Goal: Task Accomplishment & Management: Manage account settings

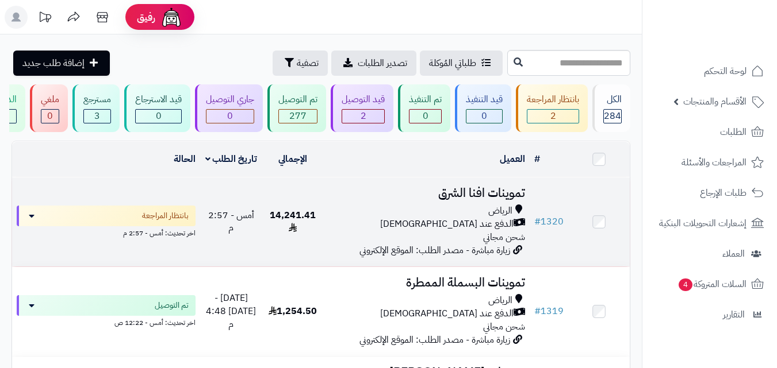
click at [389, 213] on div "الرياض" at bounding box center [426, 211] width 197 height 13
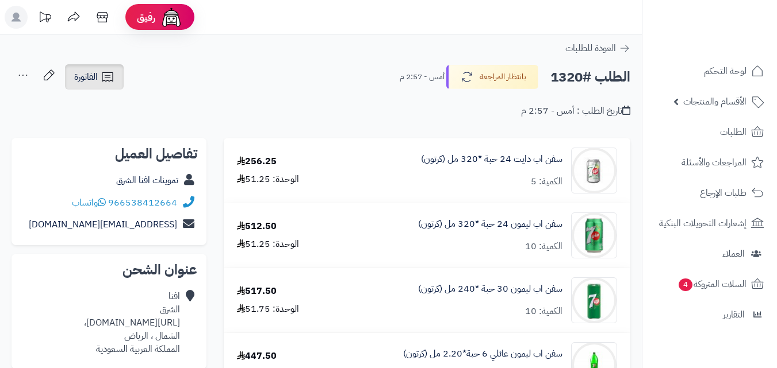
click at [125, 75] on div "الفاتورة طباعة الفاتورة إرسال الفاتورة إلى بريد العميل" at bounding box center [94, 76] width 62 height 25
click at [117, 79] on link "الفاتورة" at bounding box center [94, 76] width 59 height 25
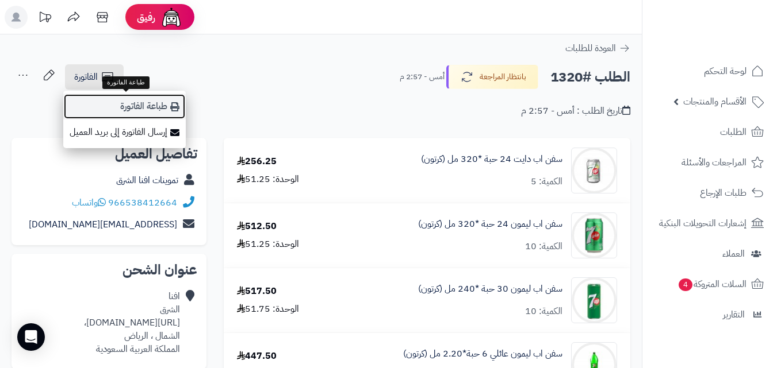
click at [136, 102] on link "طباعة الفاتورة" at bounding box center [124, 107] width 122 height 26
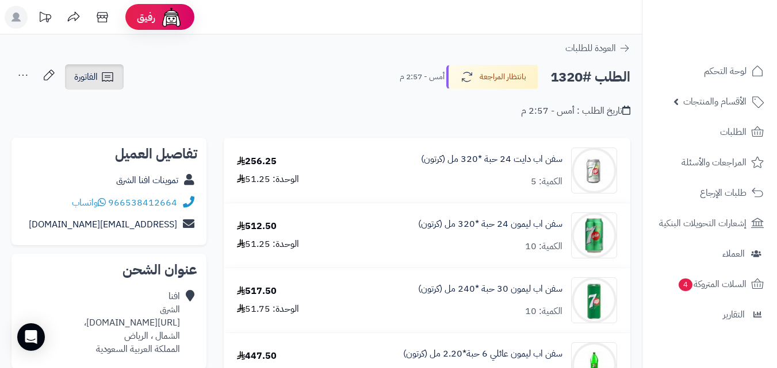
click at [85, 76] on span "الفاتورة" at bounding box center [86, 77] width 24 height 14
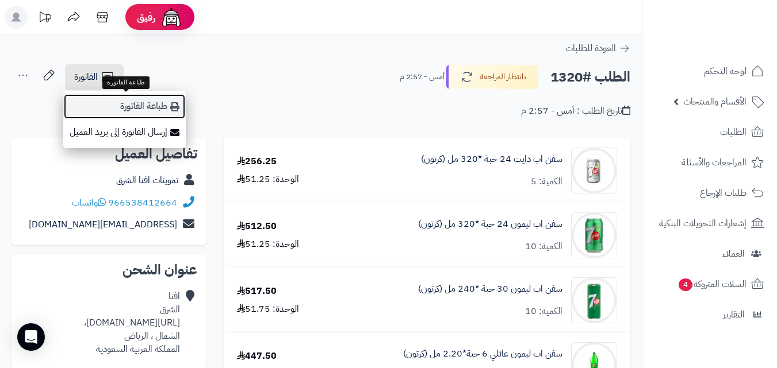
click at [174, 112] on link "طباعة الفاتورة" at bounding box center [124, 107] width 122 height 26
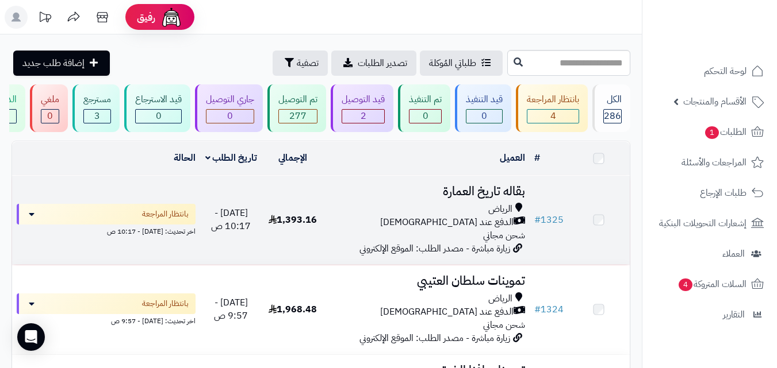
click at [357, 198] on h3 "بقاله تاريخ العمارة" at bounding box center [426, 191] width 197 height 13
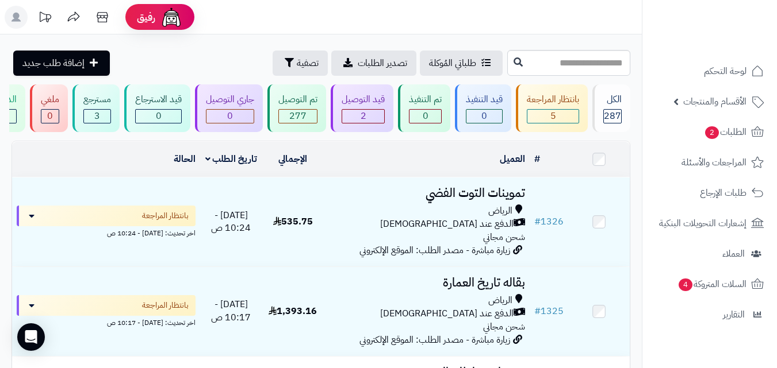
scroll to position [202, 0]
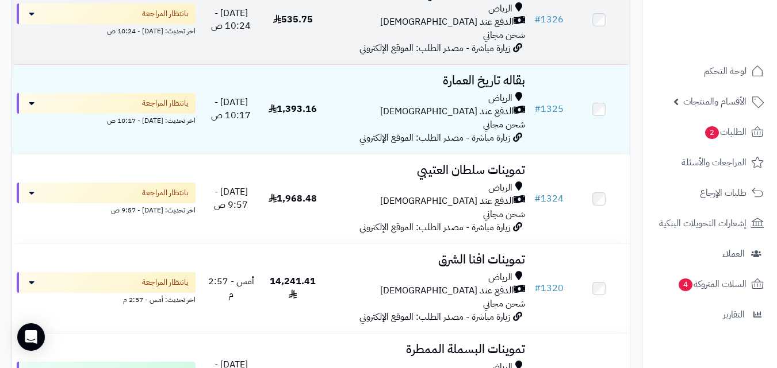
click at [462, 26] on span "الدفع عند [DEMOGRAPHIC_DATA]" at bounding box center [446, 22] width 133 height 13
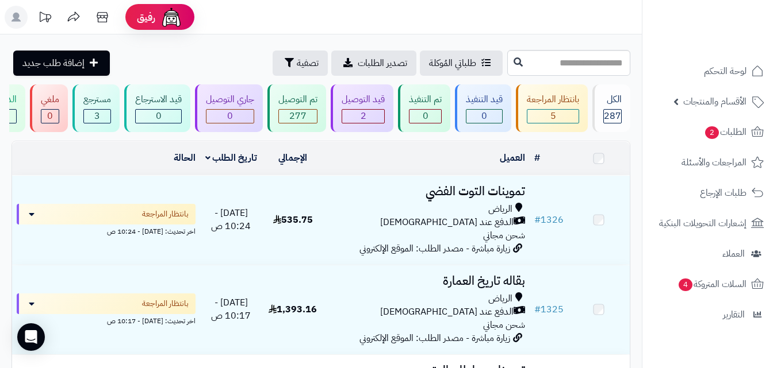
scroll to position [202, 0]
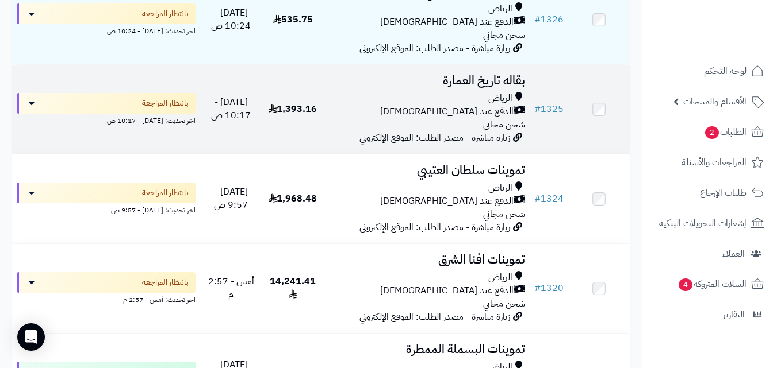
click at [375, 87] on h3 "بقاله تاريخ العمارة" at bounding box center [426, 80] width 197 height 13
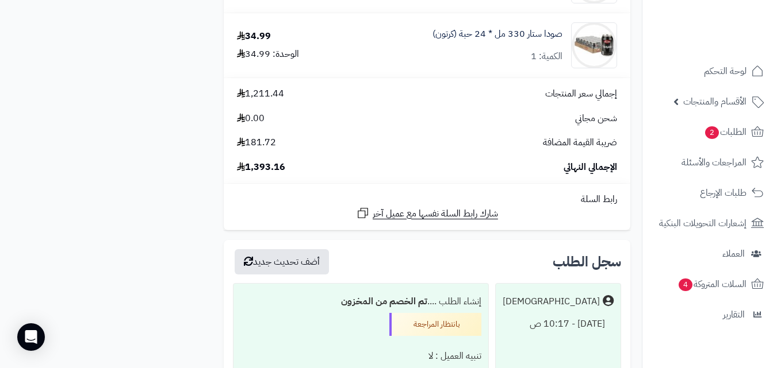
scroll to position [1493, 0]
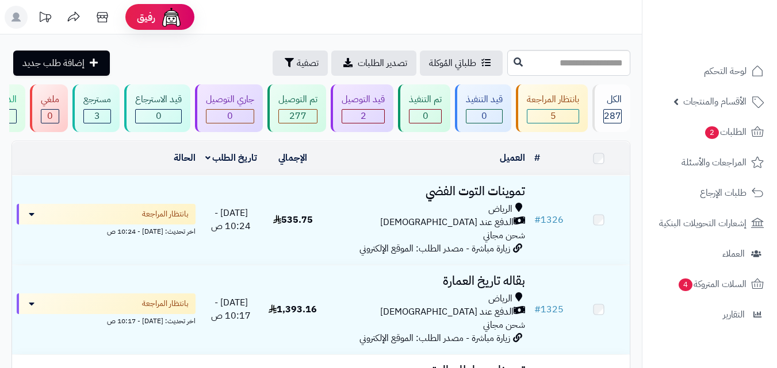
scroll to position [202, 0]
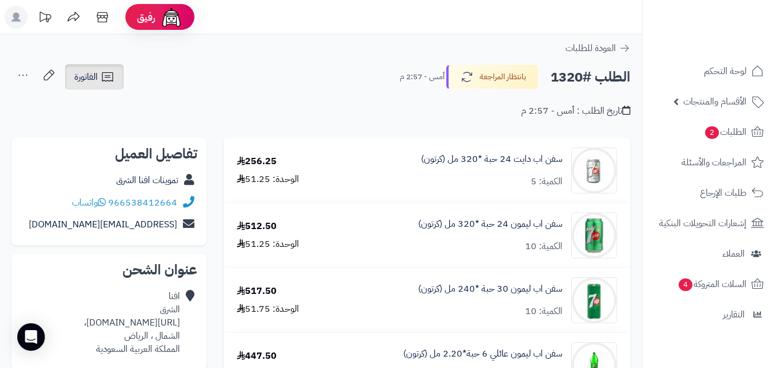
click at [98, 68] on link "الفاتورة" at bounding box center [94, 76] width 59 height 25
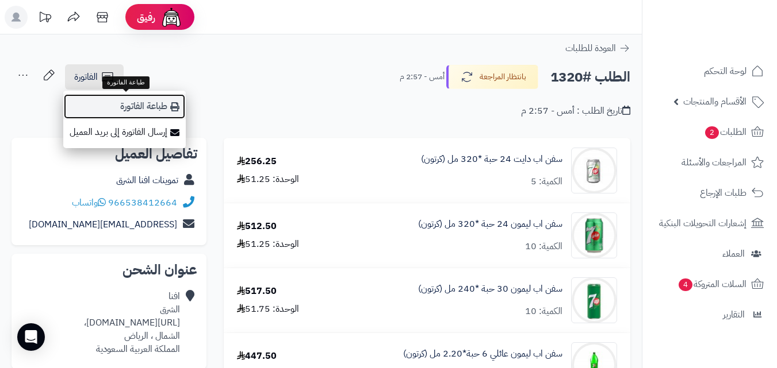
click at [118, 104] on link "طباعة الفاتورة" at bounding box center [124, 107] width 122 height 26
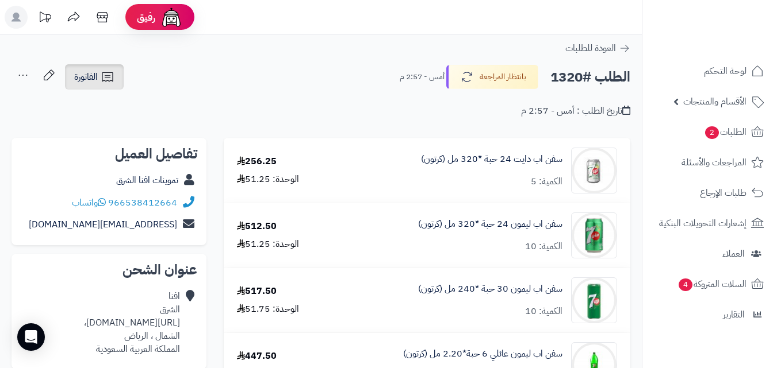
click at [113, 76] on icon at bounding box center [108, 77] width 14 height 14
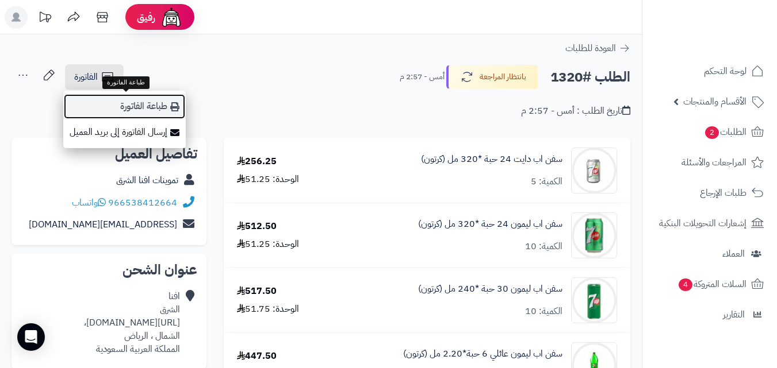
click at [128, 100] on link "طباعة الفاتورة" at bounding box center [124, 107] width 122 height 26
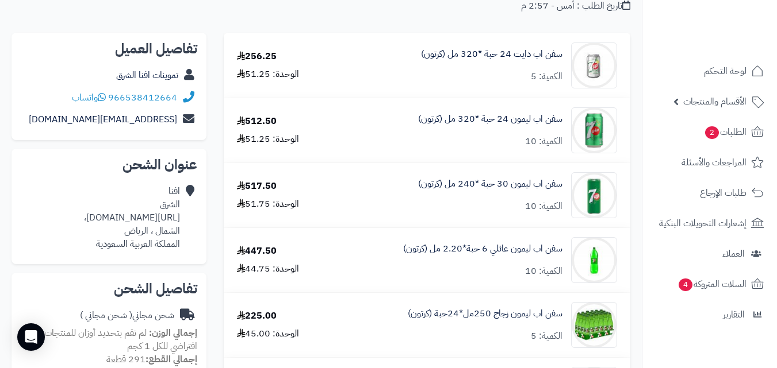
scroll to position [43, 0]
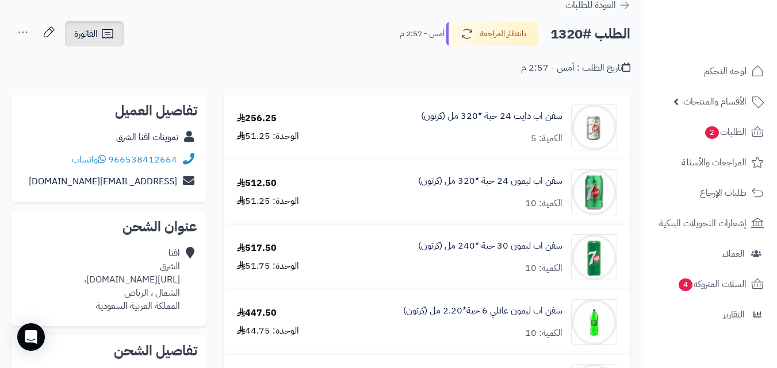
click at [98, 44] on link "الفاتورة" at bounding box center [94, 33] width 59 height 25
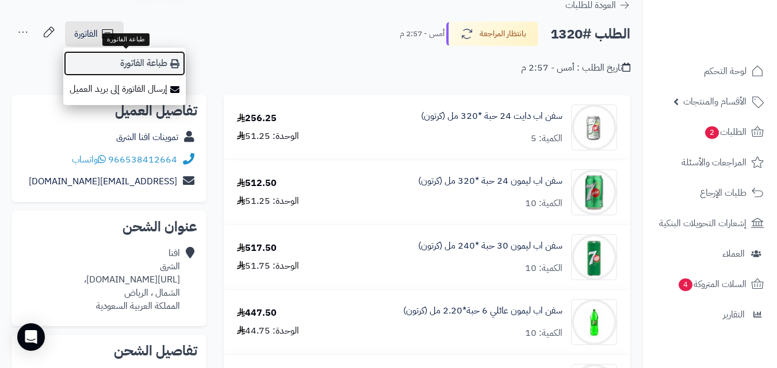
click at [112, 60] on link "طباعة الفاتورة" at bounding box center [124, 64] width 122 height 26
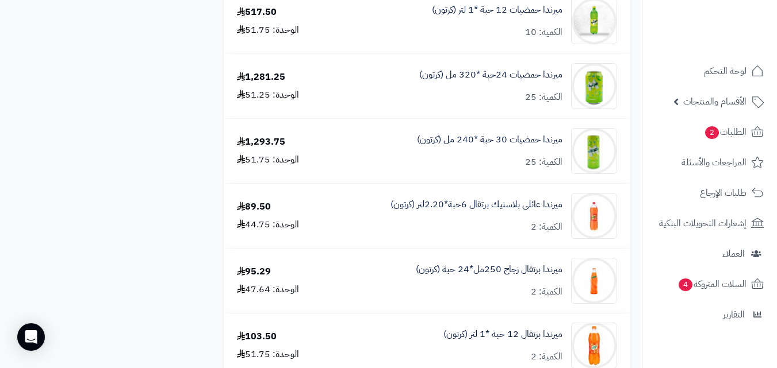
scroll to position [416, 0]
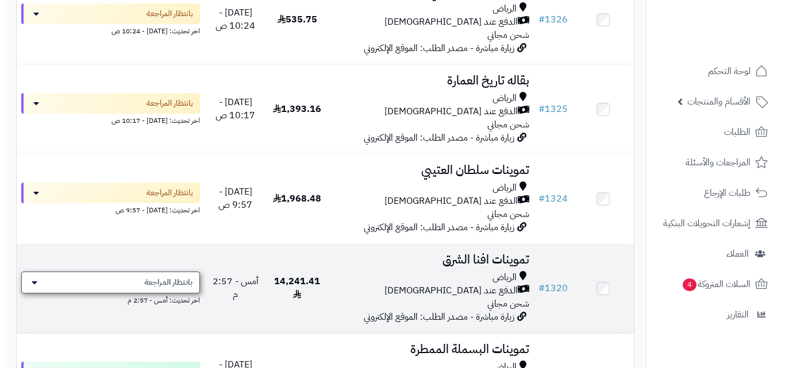
scroll to position [202, 0]
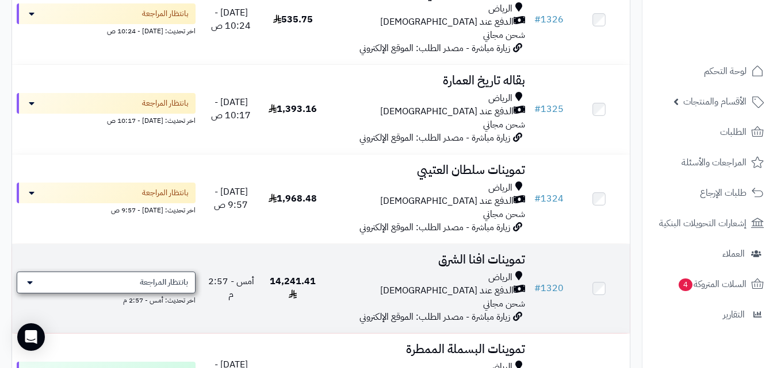
click at [191, 285] on div "بانتظار المراجعة" at bounding box center [106, 283] width 179 height 22
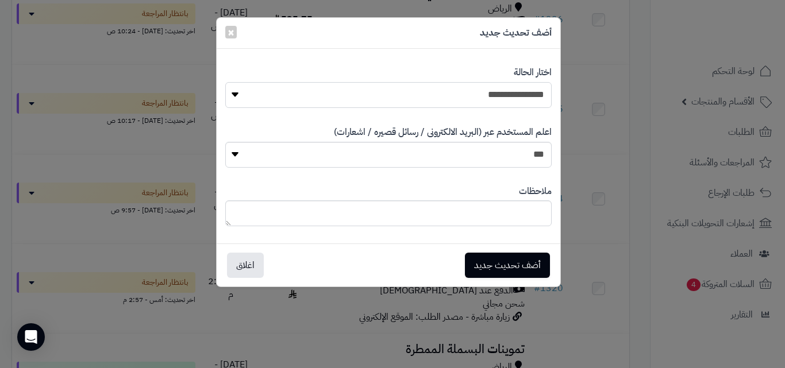
click at [384, 99] on select "**********" at bounding box center [388, 95] width 326 height 26
select select "**"
click at [225, 82] on select "**********" at bounding box center [388, 95] width 326 height 26
click at [505, 260] on button "أضف تحديث جديد" at bounding box center [507, 264] width 85 height 25
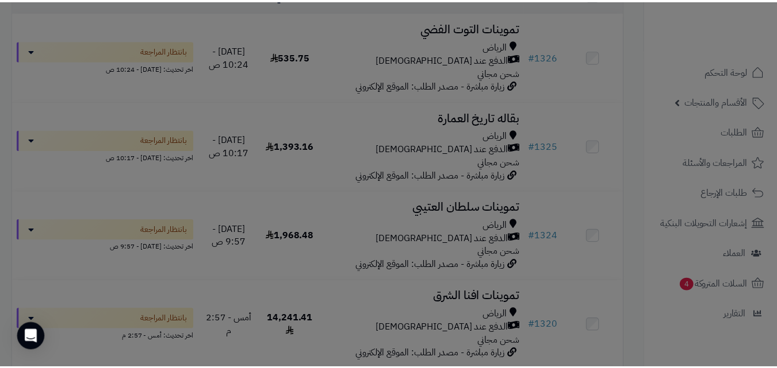
scroll to position [239, 0]
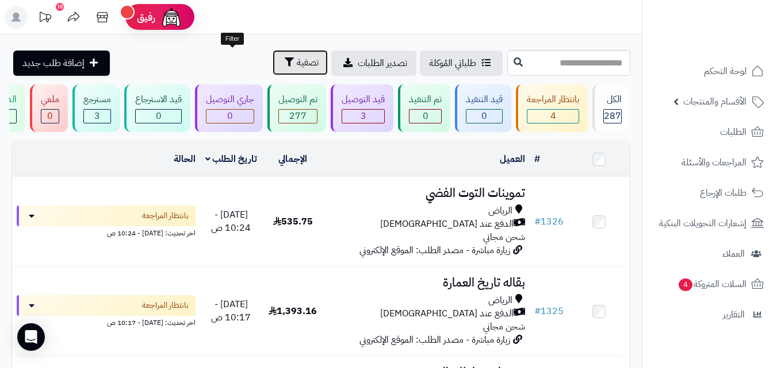
click at [297, 62] on span "تصفية" at bounding box center [308, 63] width 22 height 14
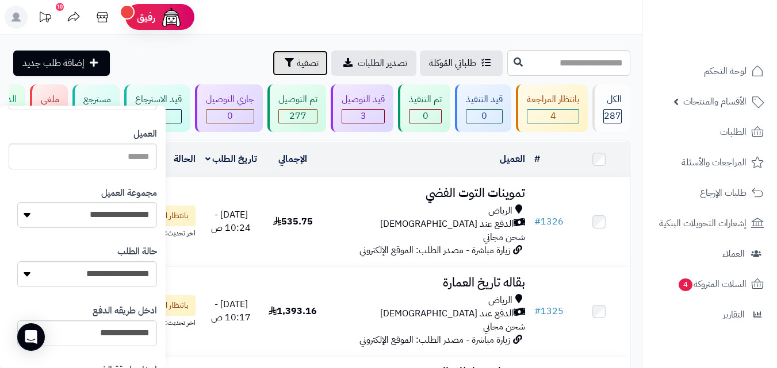
scroll to position [156, 0]
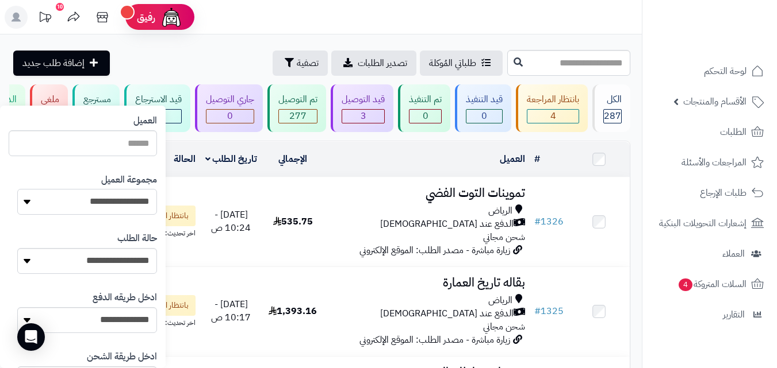
click at [80, 197] on select "**********" at bounding box center [87, 202] width 140 height 26
click at [17, 189] on select "**********" at bounding box center [87, 202] width 140 height 26
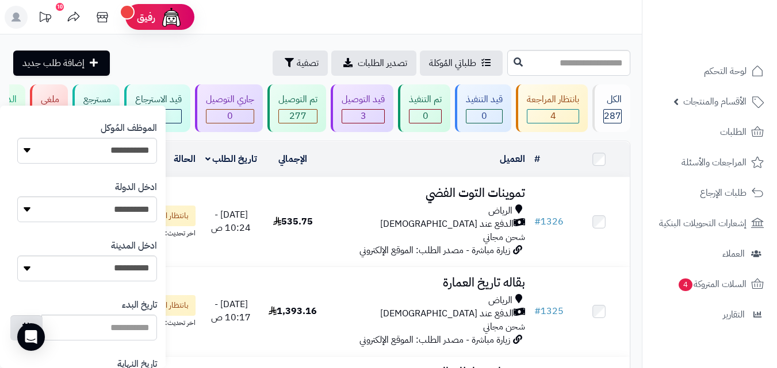
scroll to position [626, 0]
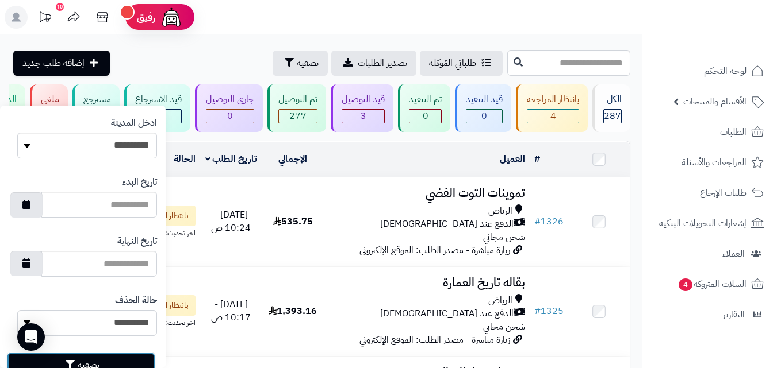
click at [90, 363] on button "تصفية" at bounding box center [81, 365] width 148 height 25
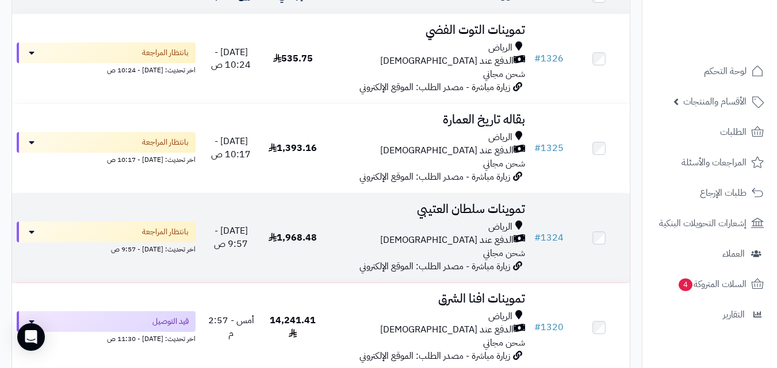
scroll to position [161, 0]
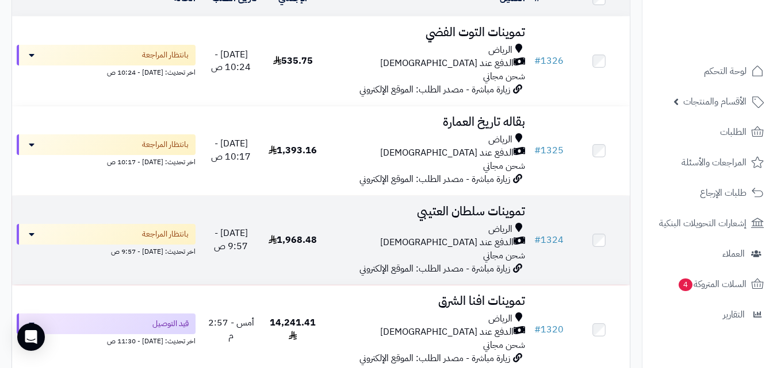
click at [324, 251] on td "1,968.48" at bounding box center [293, 240] width 62 height 89
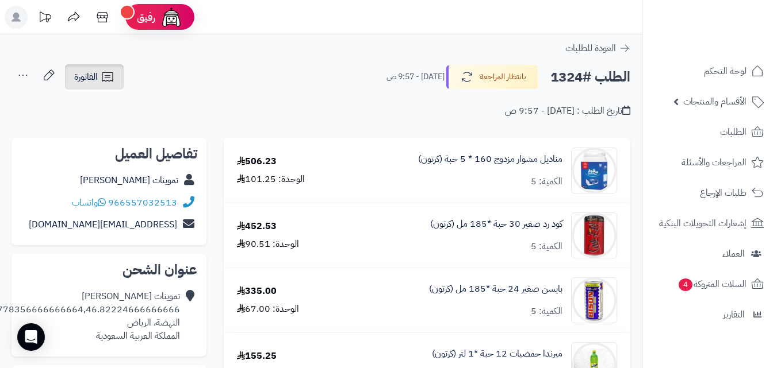
click at [118, 82] on link "الفاتورة" at bounding box center [94, 76] width 59 height 25
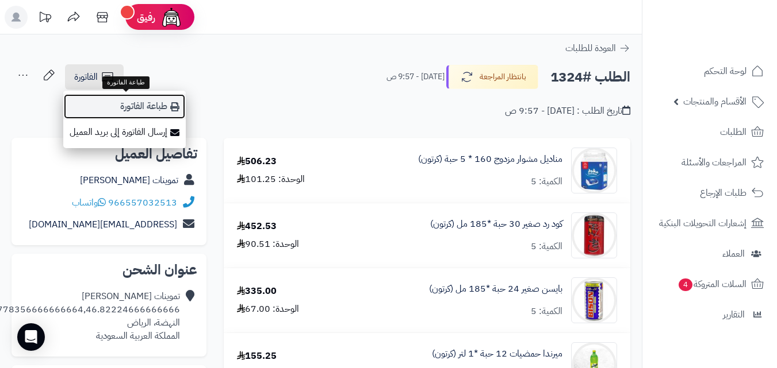
click at [132, 107] on link "طباعة الفاتورة" at bounding box center [124, 107] width 122 height 26
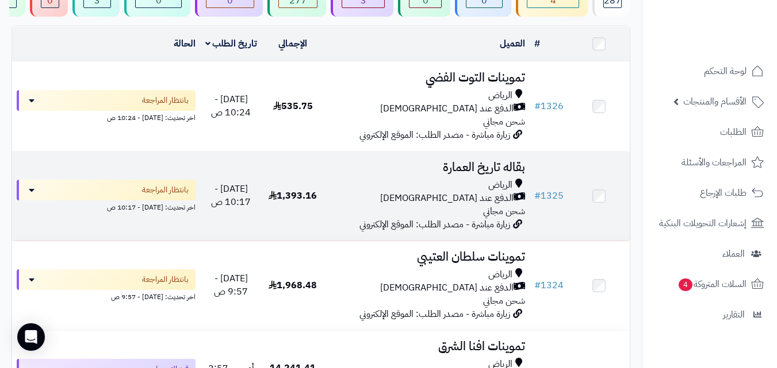
scroll to position [115, 0]
click at [376, 201] on div "الدفع عند [DEMOGRAPHIC_DATA]" at bounding box center [426, 199] width 197 height 13
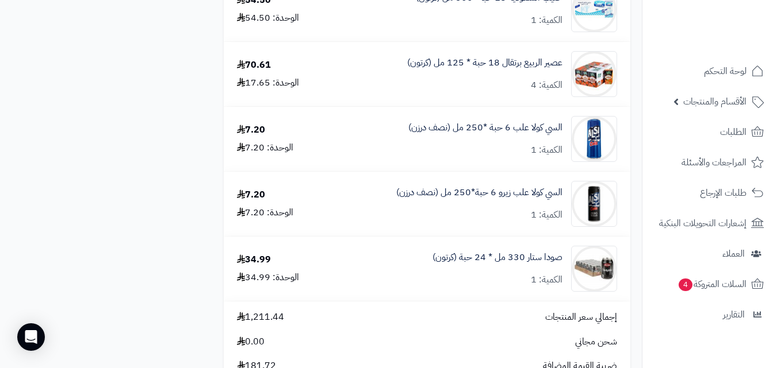
scroll to position [1265, 0]
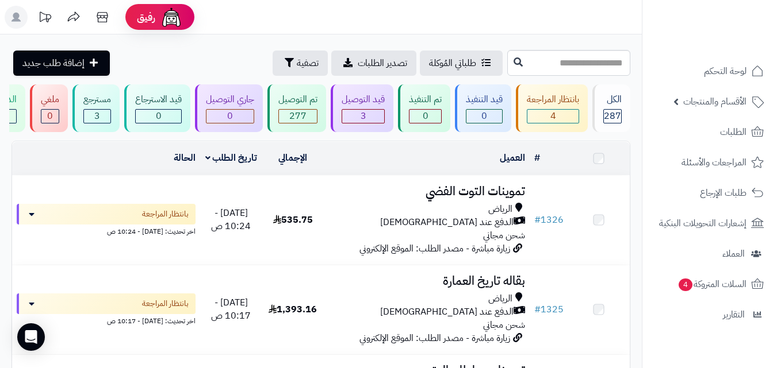
scroll to position [115, 0]
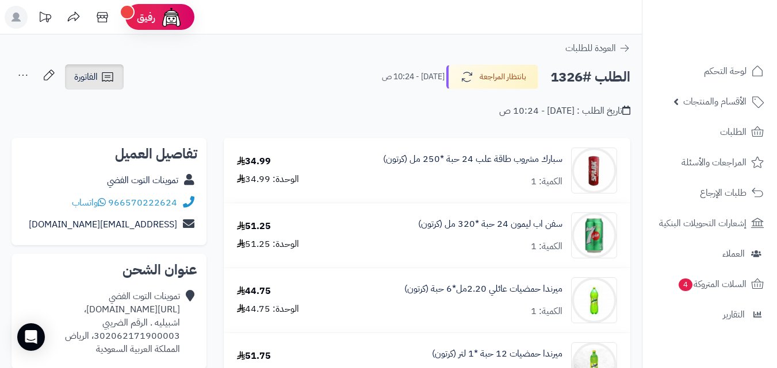
click at [94, 77] on span "الفاتورة" at bounding box center [86, 77] width 24 height 14
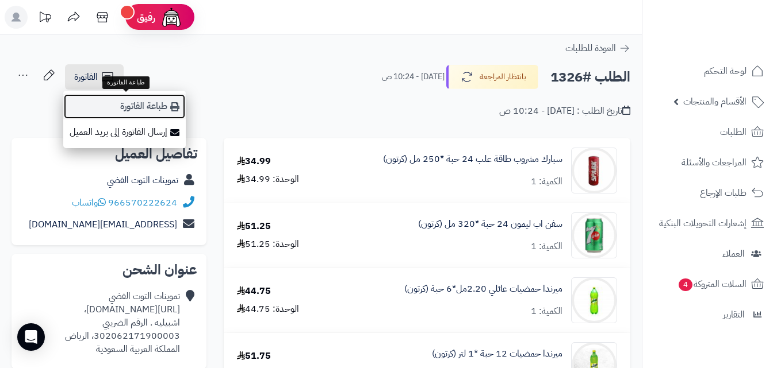
click at [125, 105] on link "طباعة الفاتورة" at bounding box center [124, 107] width 122 height 26
